Goal: Transaction & Acquisition: Purchase product/service

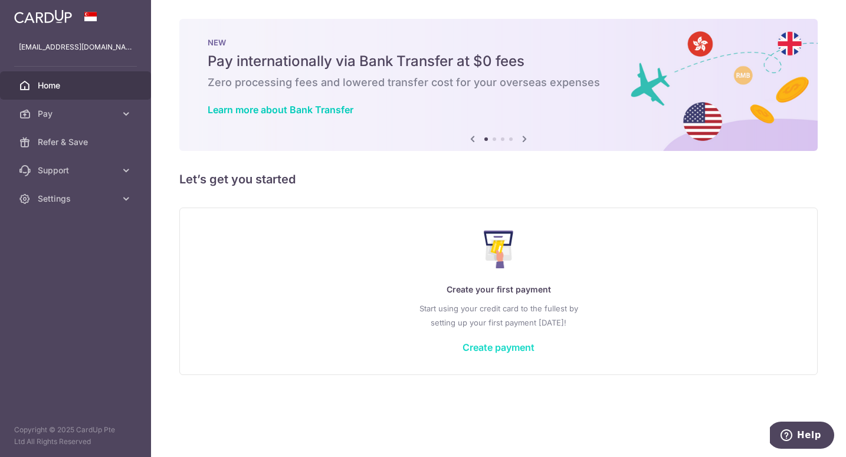
click at [507, 347] on link "Create payment" at bounding box center [498, 347] width 72 height 12
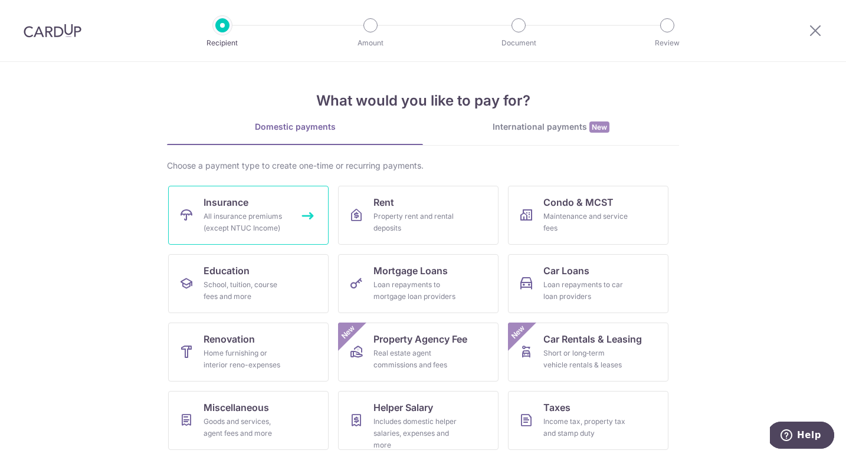
click at [223, 202] on span "Insurance" at bounding box center [225, 202] width 45 height 14
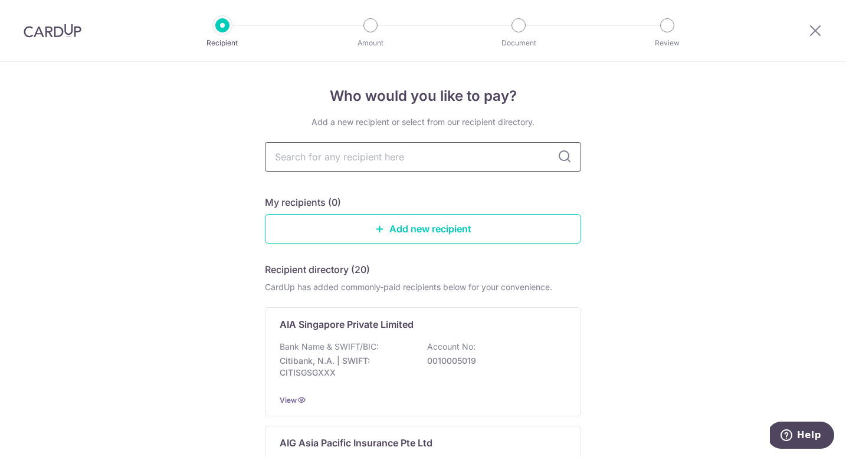
click at [382, 153] on input "text" at bounding box center [423, 156] width 316 height 29
type input "great"
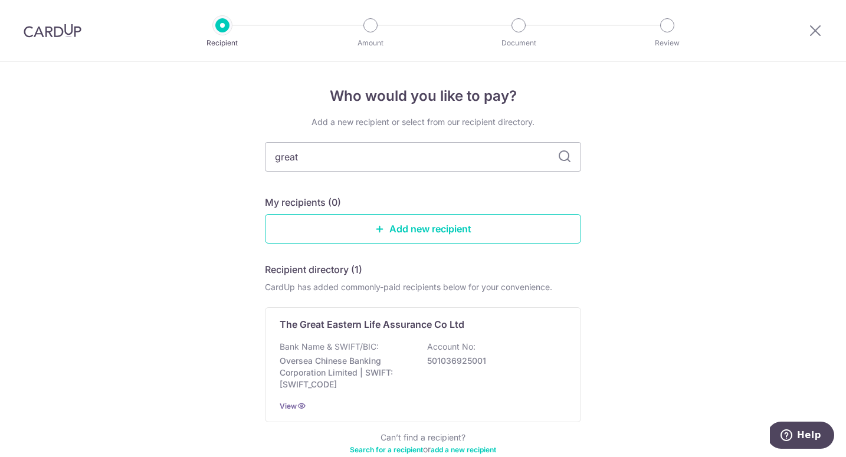
scroll to position [68, 0]
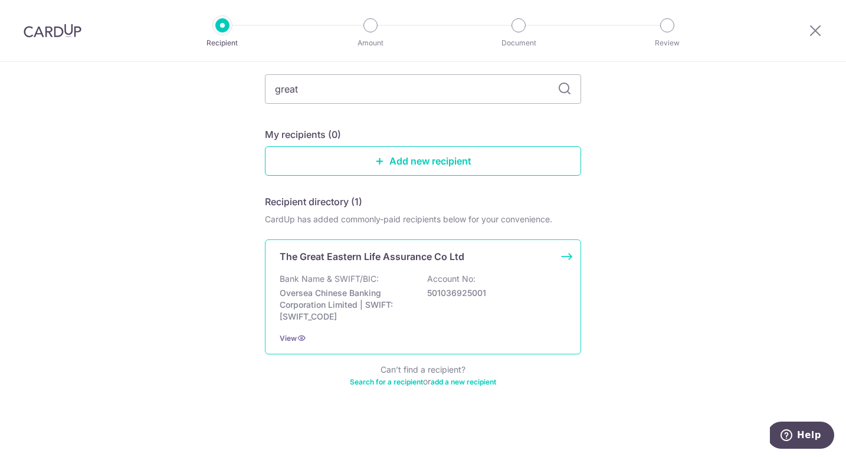
click at [409, 270] on div "The Great Eastern Life Assurance Co Ltd Bank Name & SWIFT/BIC: Oversea Chinese …" at bounding box center [423, 296] width 316 height 115
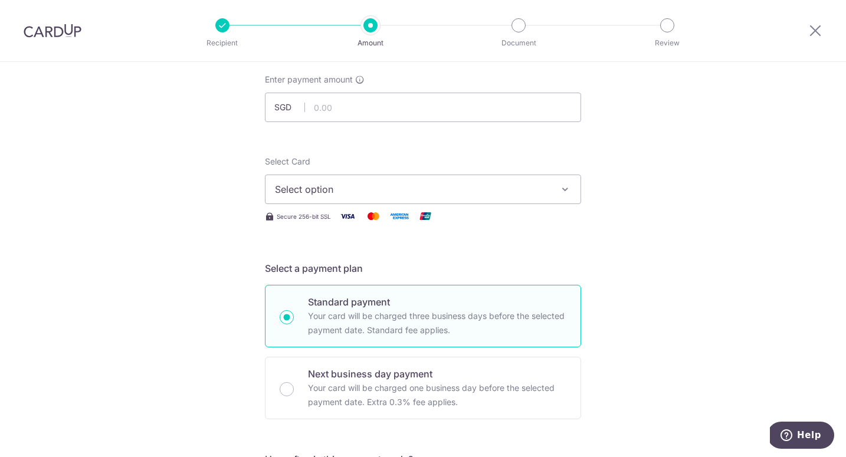
scroll to position [6, 0]
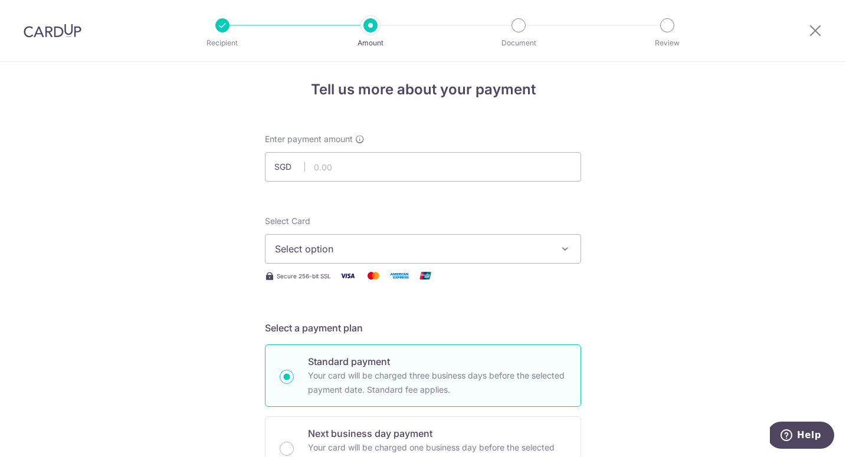
click at [406, 243] on span "Select option" at bounding box center [412, 249] width 275 height 14
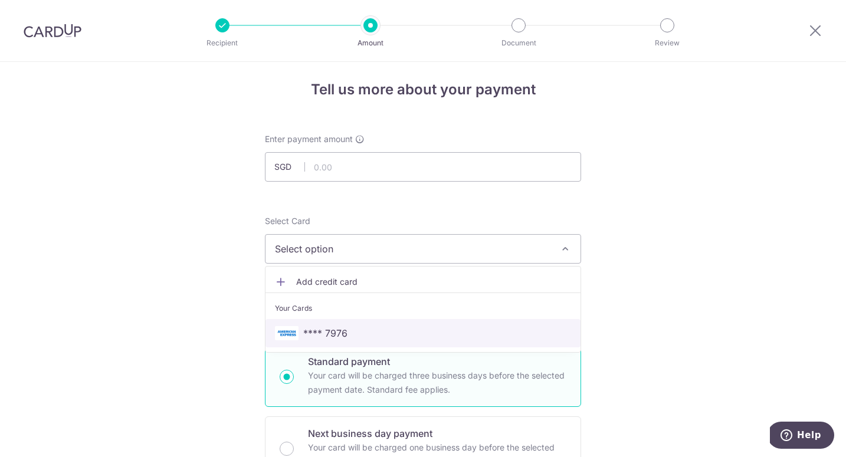
click at [351, 334] on span "**** 7976" at bounding box center [423, 333] width 296 height 14
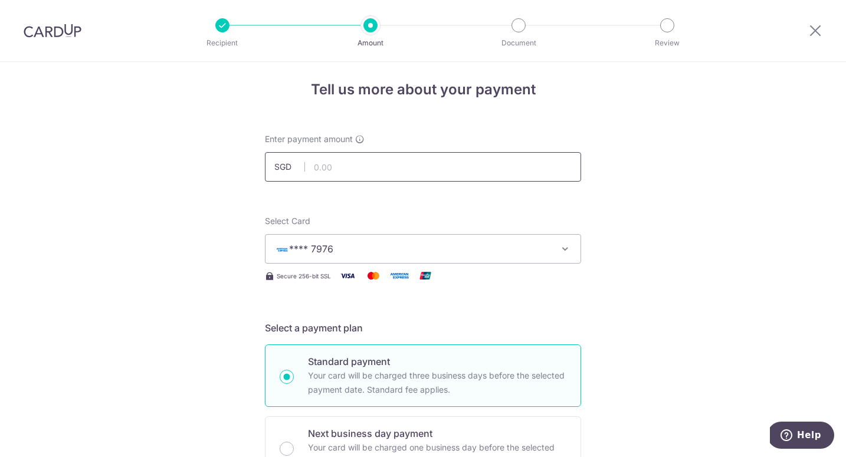
click at [356, 165] on input "text" at bounding box center [423, 166] width 316 height 29
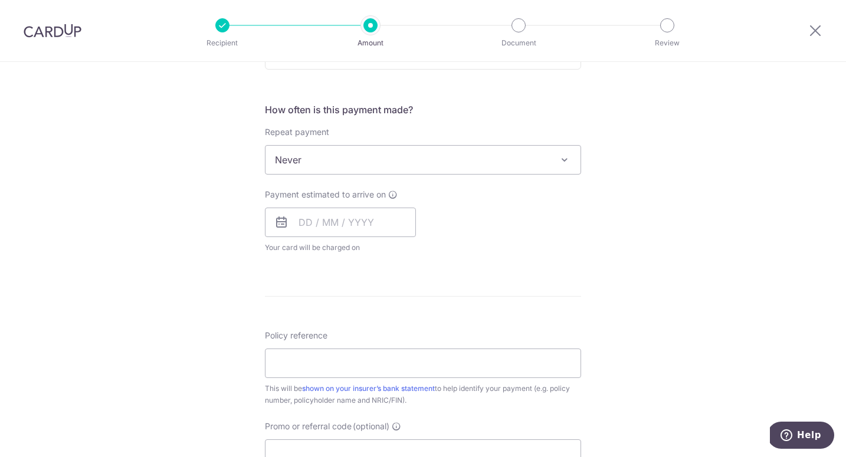
scroll to position [427, 0]
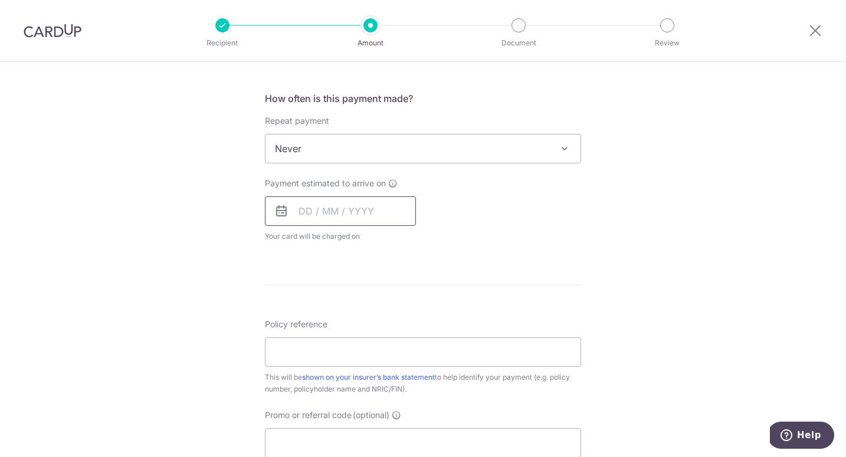
click at [316, 208] on input "text" at bounding box center [340, 210] width 151 height 29
click at [188, 245] on div "Tell us more about your payment Enter payment amount SGD Select Card **** 7976 …" at bounding box center [423, 168] width 846 height 1067
click at [307, 218] on input "text" at bounding box center [340, 210] width 151 height 29
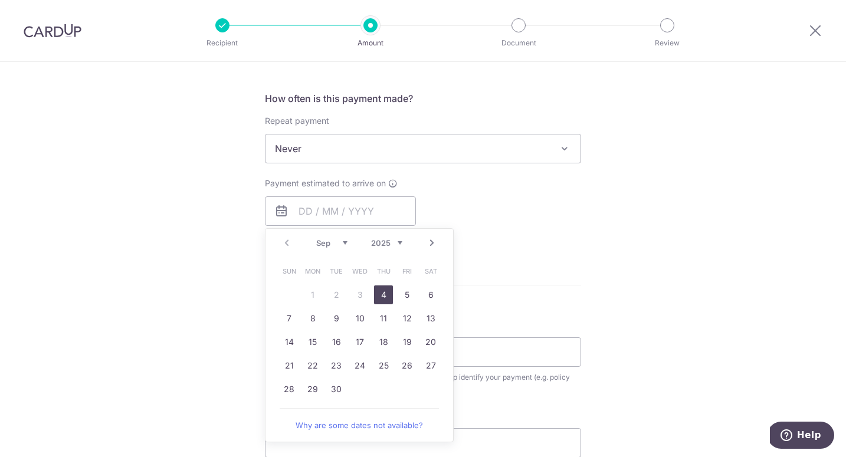
click at [383, 297] on link "4" at bounding box center [383, 294] width 19 height 19
type input "04/09/2025"
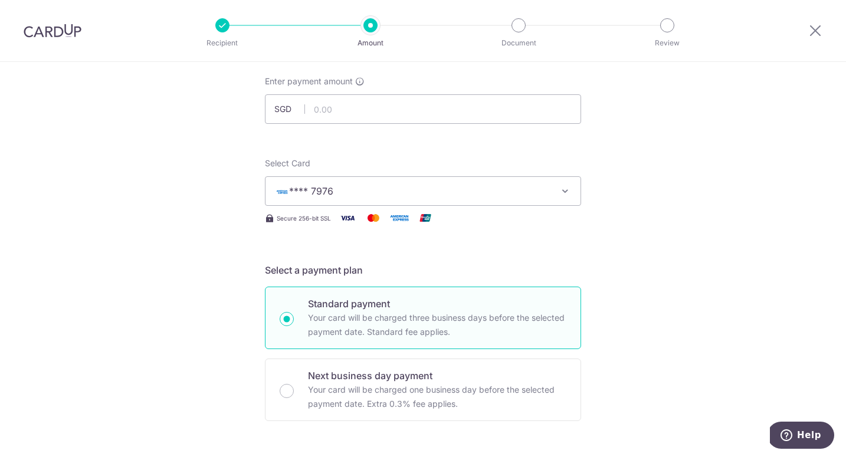
scroll to position [64, 0]
click at [377, 192] on span "**** 7976" at bounding box center [412, 192] width 275 height 14
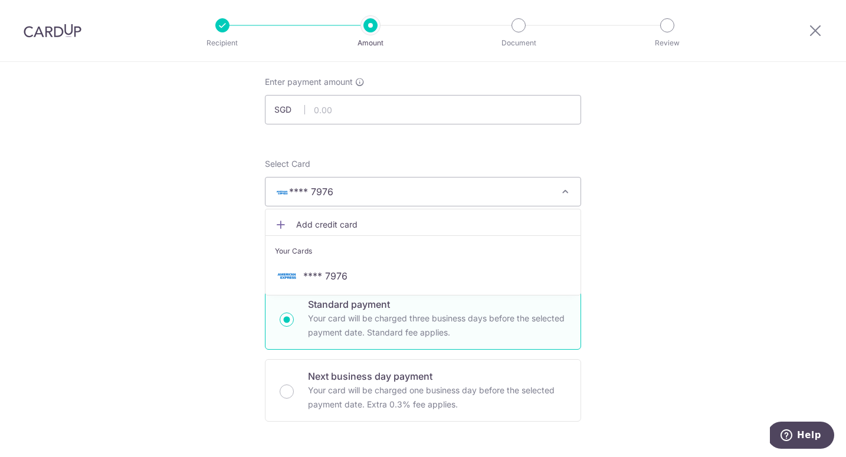
click at [349, 222] on span "Add credit card" at bounding box center [433, 225] width 275 height 12
